Goal: Task Accomplishment & Management: Complete application form

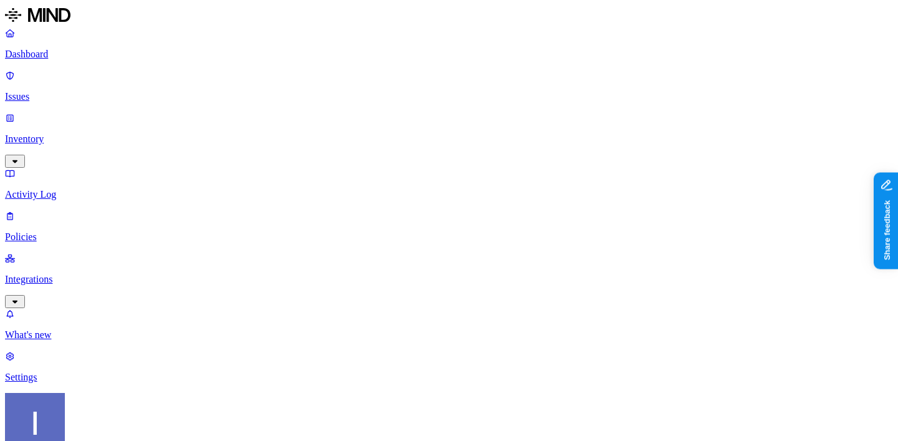
click at [378, 266] on label "File type" at bounding box center [368, 260] width 17 height 22
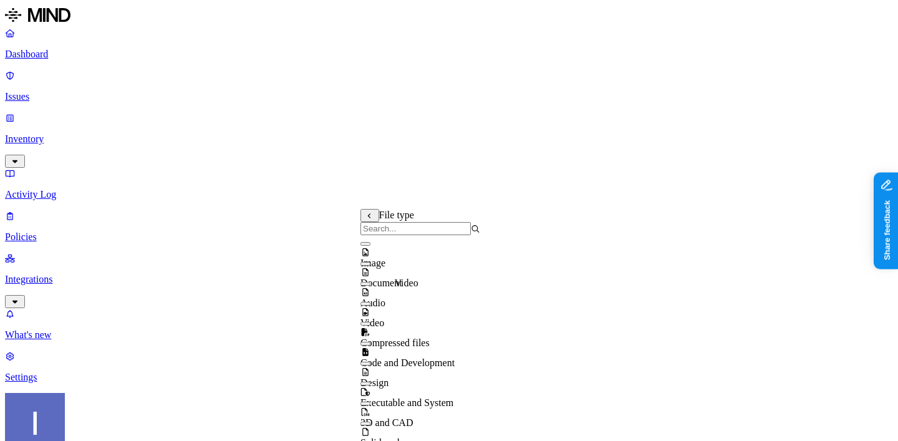
scroll to position [20, 0]
click at [370, 422] on button "button" at bounding box center [365, 424] width 10 height 4
click at [370, 402] on button "button" at bounding box center [365, 404] width 10 height 4
type button "on"
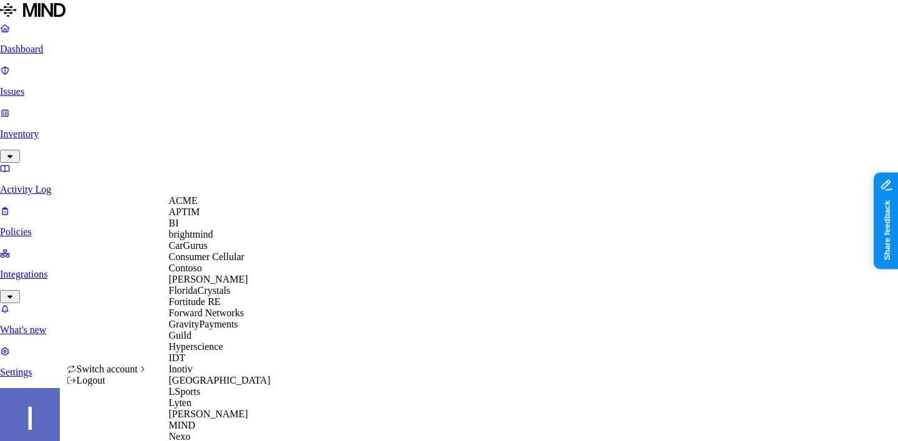
scroll to position [0, 0]
click at [221, 206] on div "ACME" at bounding box center [229, 200] width 121 height 11
